Goal: Check status: Check status

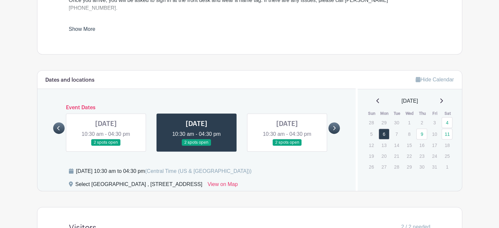
scroll to position [321, 0]
click at [106, 146] on link at bounding box center [106, 146] width 0 height 0
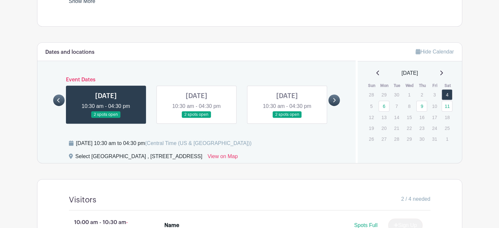
scroll to position [347, 0]
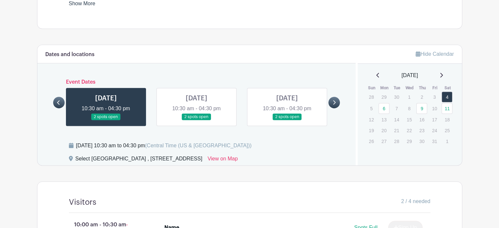
click at [287, 120] on link at bounding box center [287, 120] width 0 height 0
